Goal: Check status: Check status

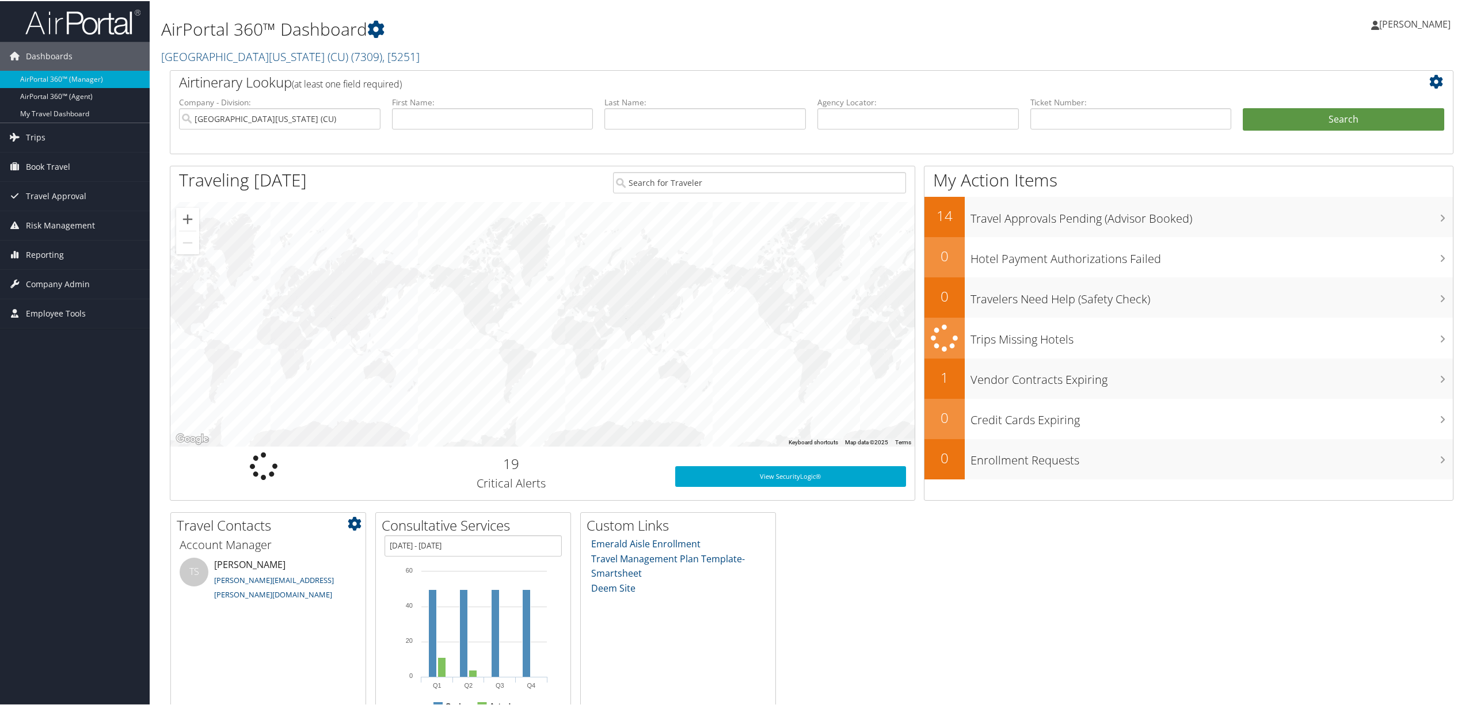
click at [297, 632] on div "Account Manager TS Tiffany Soja tiffany.soja@cbtravel.com More Contacts" at bounding box center [268, 642] width 195 height 216
click at [841, 116] on input "text" at bounding box center [917, 117] width 201 height 21
paste input "C4SX1Q"
type input "C4SX1Q"
click at [1243, 107] on button "Search" at bounding box center [1343, 118] width 201 height 23
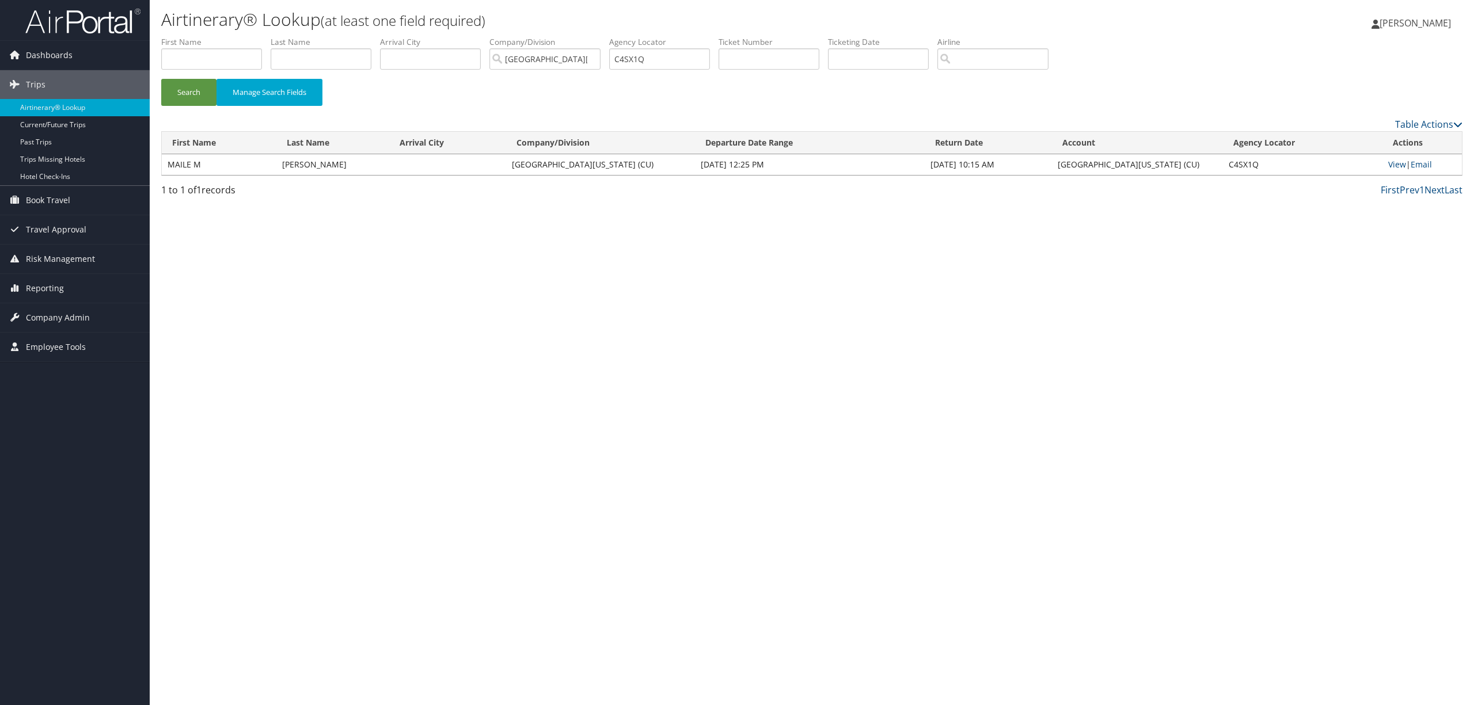
click at [1391, 170] on td "View | Email" at bounding box center [1421, 164] width 79 height 21
click at [1391, 167] on link "View" at bounding box center [1397, 164] width 18 height 11
drag, startPoint x: 683, startPoint y: 54, endPoint x: 558, endPoint y: 58, distance: 124.4
click at [558, 36] on ul "First Name Last Name Departure City Arrival City Company/Division [GEOGRAPHIC_D…" at bounding box center [811, 36] width 1301 height 0
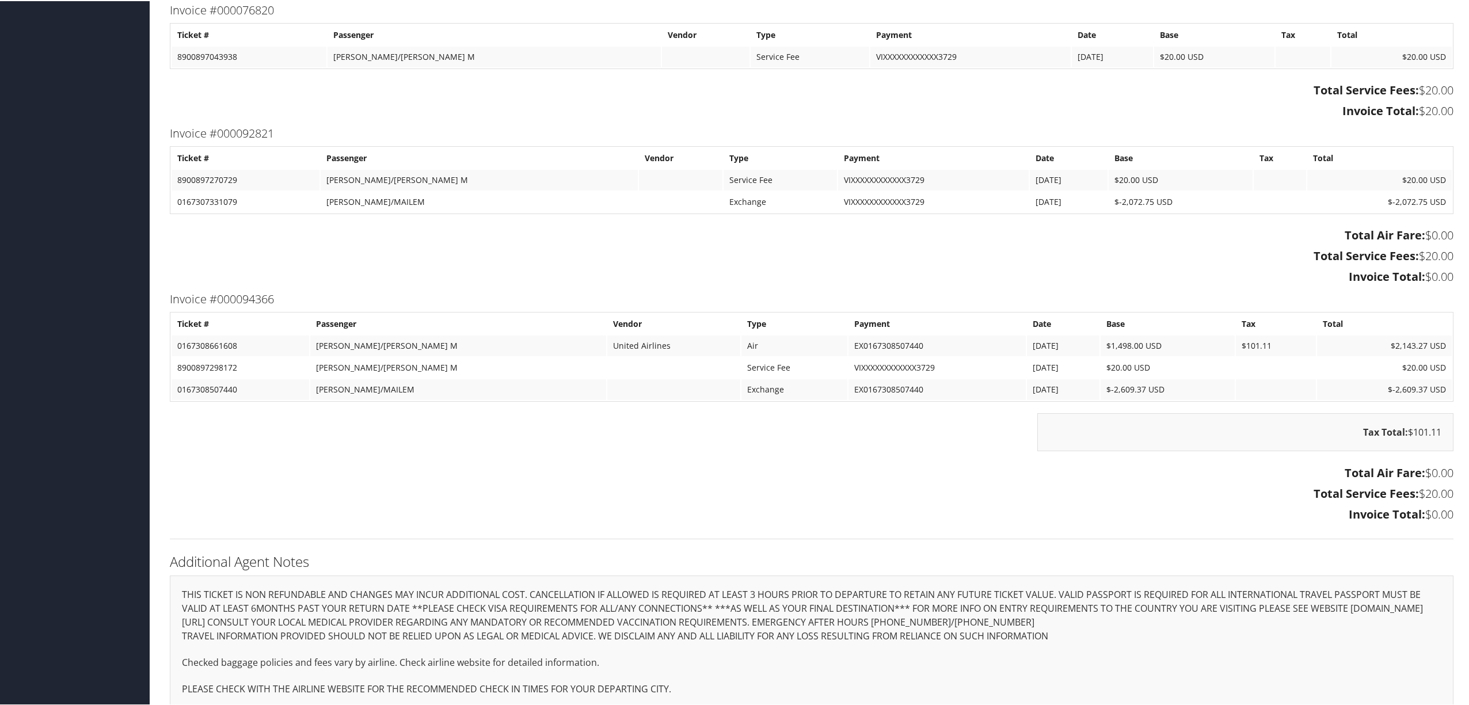
scroll to position [570, 0]
